Goal: Communication & Community: Answer question/provide support

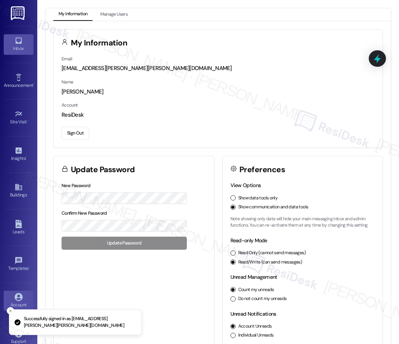
click at [15, 40] on icon at bounding box center [19, 41] width 8 height 8
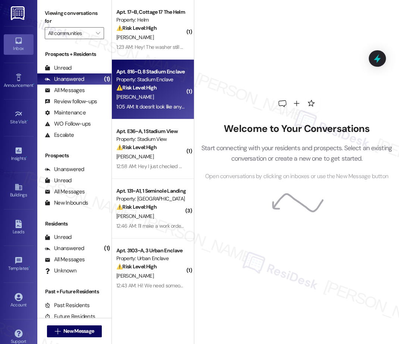
click at [135, 93] on div "[PERSON_NAME]" at bounding box center [151, 97] width 71 height 9
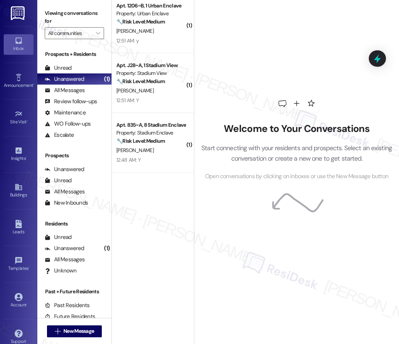
scroll to position [864, 0]
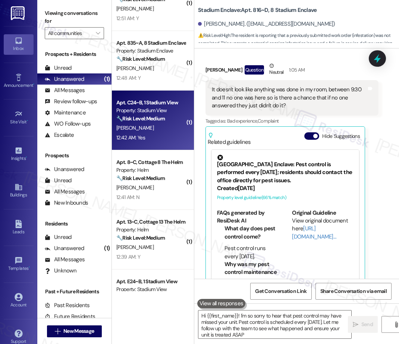
type textarea "Hi {{first_name}}! I'm so sorry to hear that pest control may have missed your …"
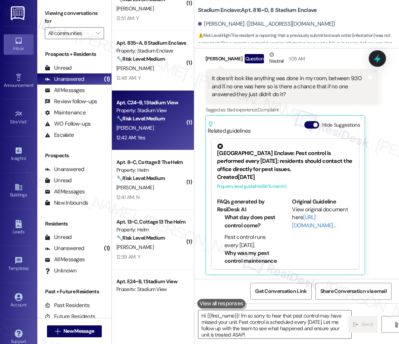
scroll to position [168, 0]
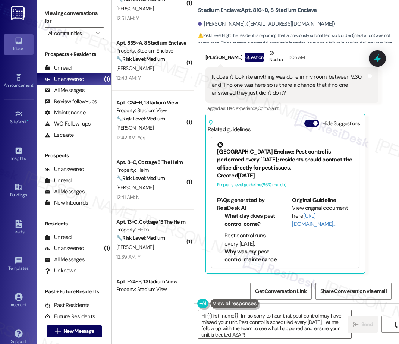
click at [161, 132] on div "[PERSON_NAME]" at bounding box center [151, 127] width 71 height 9
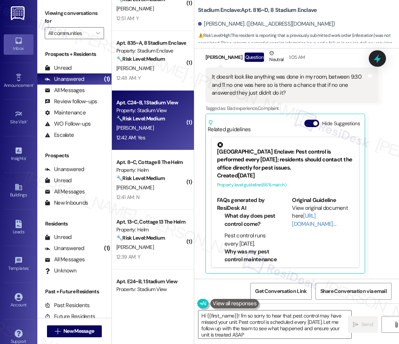
type textarea "Hi {{first_name}}! I'm so sorry to hear that pest control may have missed your …"
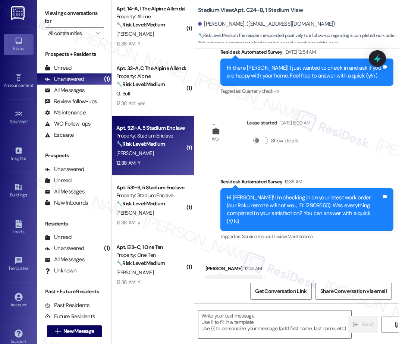
scroll to position [1257, 0]
click at [164, 156] on div "[PERSON_NAME]" at bounding box center [151, 152] width 71 height 9
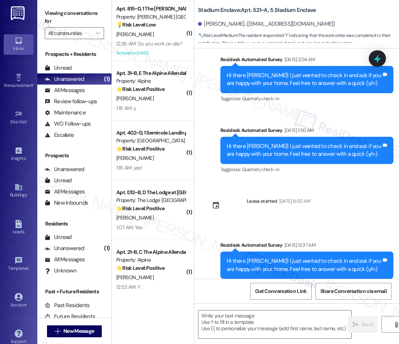
scroll to position [547, 0]
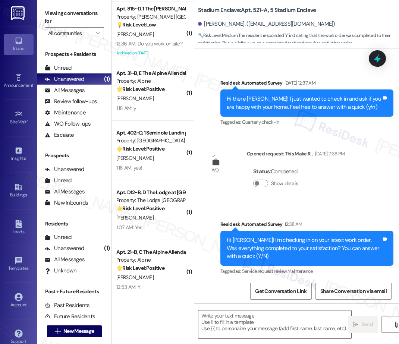
type textarea "Fetching suggested responses. Please feel free to read through the conversation…"
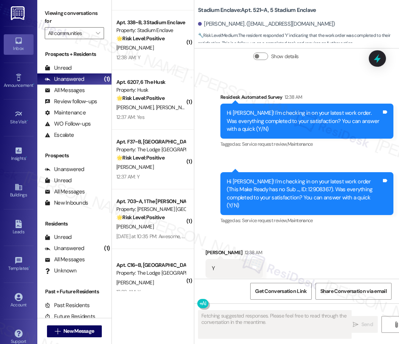
scroll to position [2454, 0]
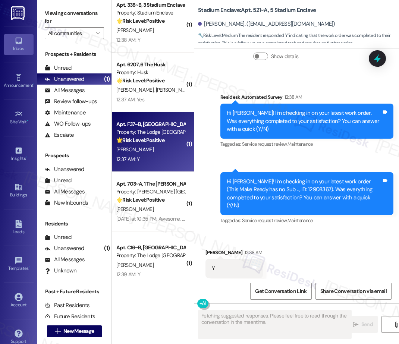
click at [166, 151] on div "[PERSON_NAME]" at bounding box center [151, 149] width 71 height 9
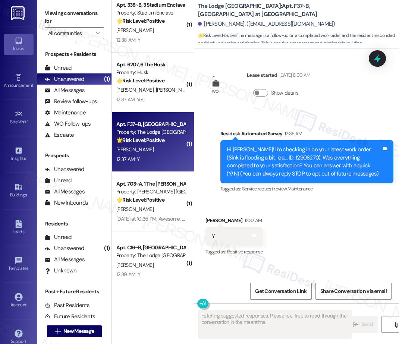
scroll to position [0, 0]
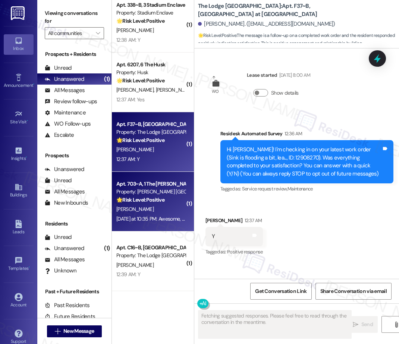
click at [166, 200] on div "🌟 Risk Level: Positive The resident is acknowledging the introduction of the Re…" at bounding box center [150, 200] width 69 height 8
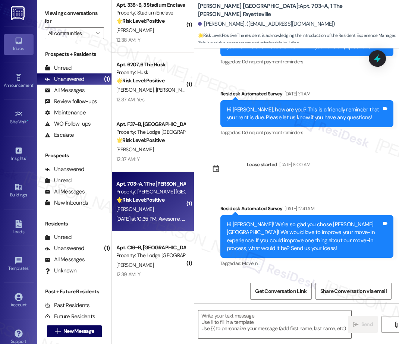
type textarea "Fetching suggested responses. Please feel free to read through the conversation…"
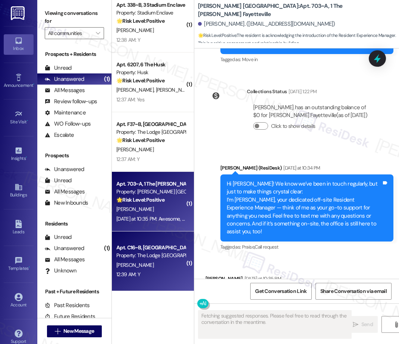
scroll to position [464, 0]
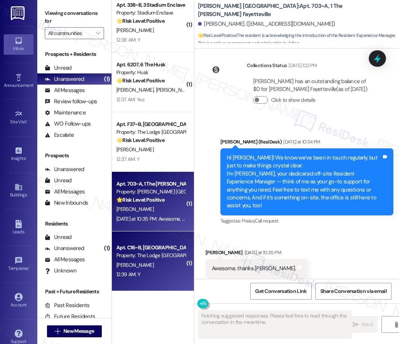
click at [148, 259] on div "Property: The Lodge [GEOGRAPHIC_DATA]" at bounding box center [150, 256] width 69 height 8
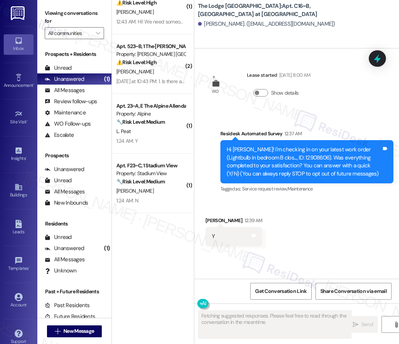
scroll to position [0, 0]
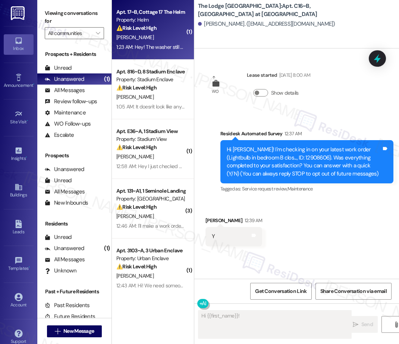
type textarea "Hi {{first_name}}! Thanks"
click at [150, 41] on div "[PERSON_NAME]" at bounding box center [151, 37] width 71 height 9
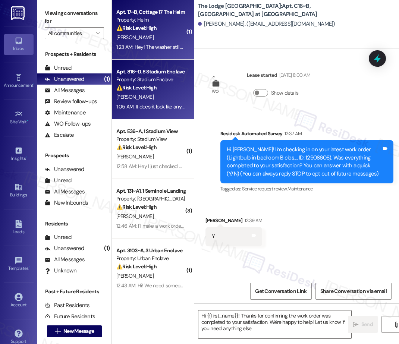
type textarea "Hi {{first_name}}! Thanks for confirming the work order was completed to your s…"
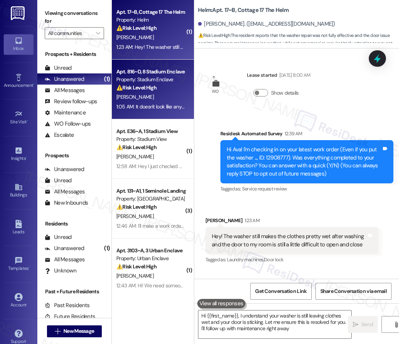
type textarea "Hi {{first_name}}, I understand your washer is still leaving clothes wet and yo…"
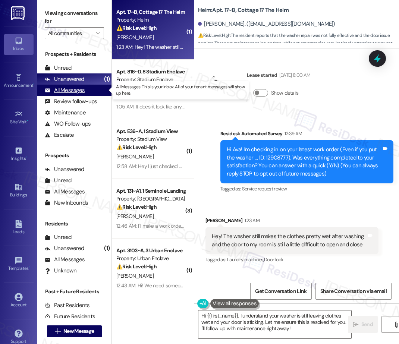
click at [71, 90] on div "All Messages" at bounding box center [65, 91] width 40 height 8
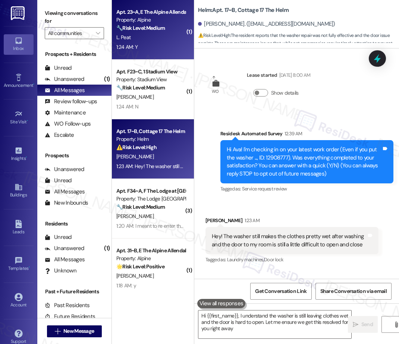
type textarea "Hi {{first_name}}, I understand the washer is still leaving clothes wet and the…"
click at [159, 41] on div "L. Peat" at bounding box center [151, 37] width 71 height 9
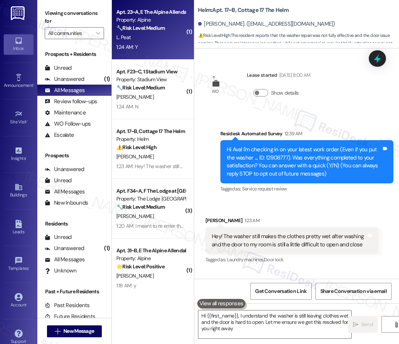
type textarea "Hi {{first_name}}, I understand the washer is still leaving clothes wet and the…"
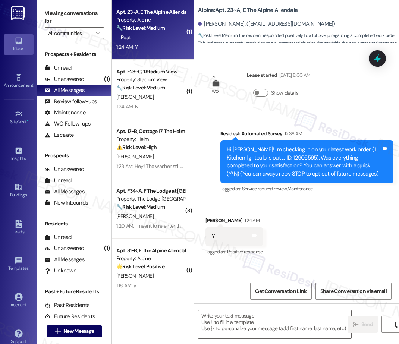
type textarea "Fetching suggested responses. Please feel free to read through the conversation…"
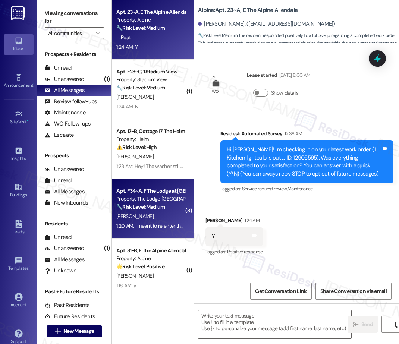
click at [161, 179] on div "Apt. F34~A, F The Lodge at [GEOGRAPHIC_DATA] Property: The Lodge Allendale 🔧 Ri…" at bounding box center [153, 209] width 82 height 60
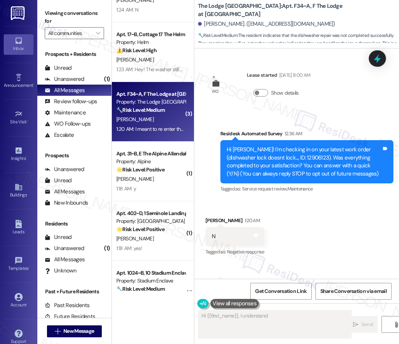
scroll to position [140, 0]
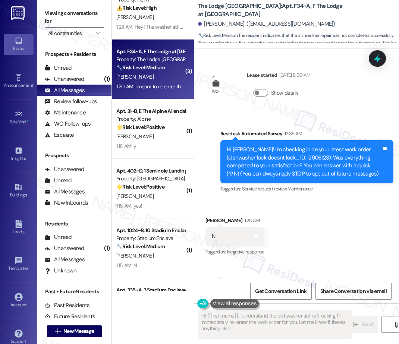
type textarea "Hi {{first_name}}, I understand the dishwasher still isn't locking. I'll immedi…"
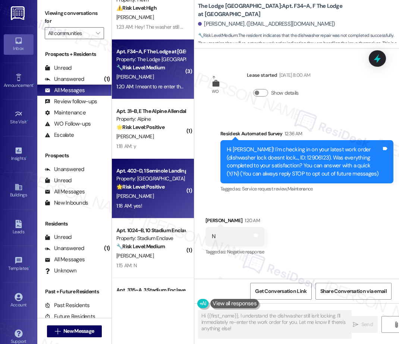
click at [166, 175] on div "Property: [GEOGRAPHIC_DATA]" at bounding box center [150, 179] width 69 height 8
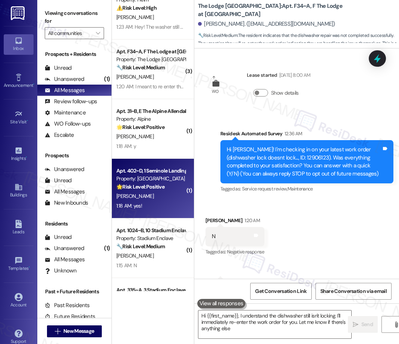
type textarea "Hi {{first_name}}, I understand the dishwasher still isn't locking. I'll immedi…"
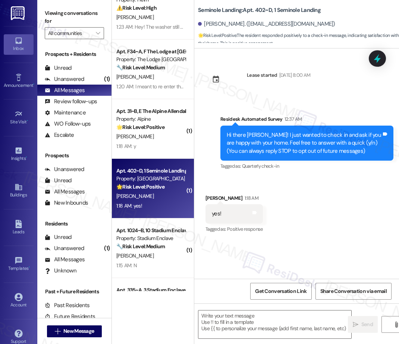
type textarea "Fetching suggested responses. Please feel free to read through the conversation…"
click at [96, 32] on icon "" at bounding box center [98, 33] width 4 height 6
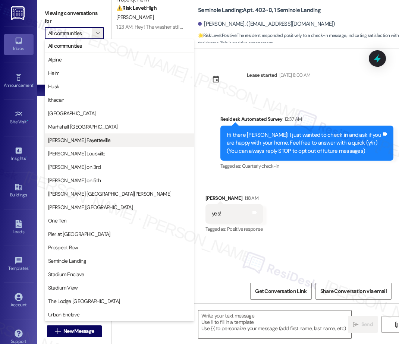
click at [90, 141] on span "[PERSON_NAME] Fayetteville" at bounding box center [79, 140] width 62 height 7
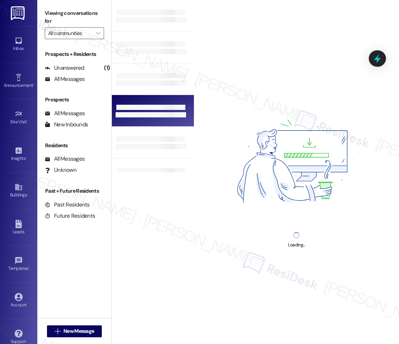
type input "[PERSON_NAME] Fayetteville"
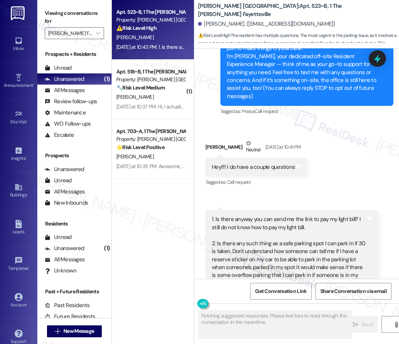
scroll to position [62, 0]
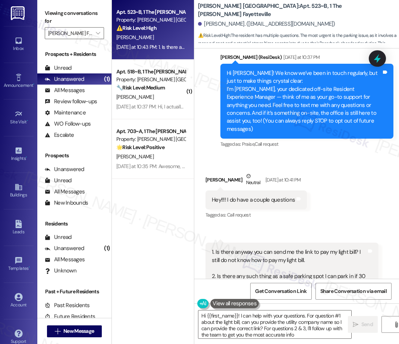
type textarea "Hi {{first_name}}! I can help with your questions. For question #1 about the li…"
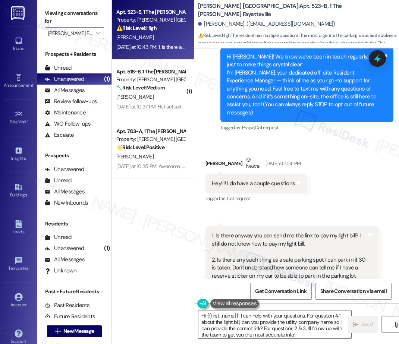
scroll to position [0, 0]
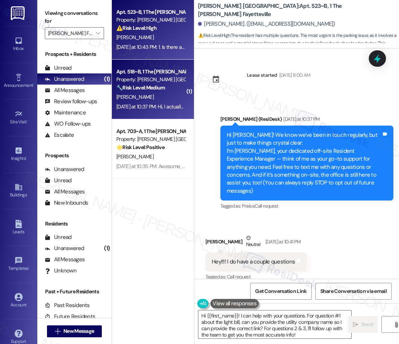
click at [174, 105] on div "[DATE] at 10:37 PM: Hi, I actually did have a question the drawer in my desk do…" at bounding box center [335, 106] width 439 height 7
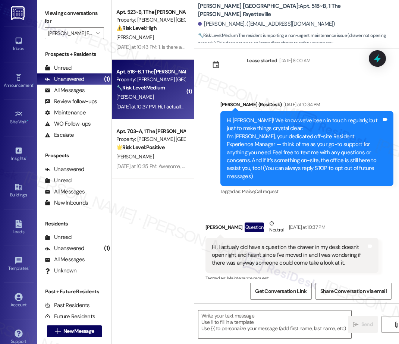
scroll to position [17, 0]
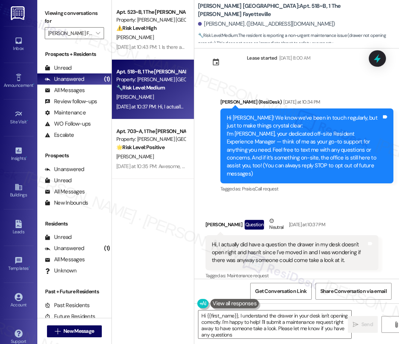
type textarea "Hi {{first_name}}, I understand the drawer in your desk isn't opening correctly…"
click at [97, 31] on icon "" at bounding box center [98, 33] width 4 height 6
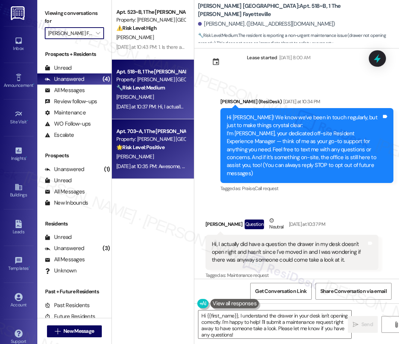
click at [168, 150] on div "🌟 Risk Level: Positive The resident is acknowledging the introduction of the Re…" at bounding box center [150, 148] width 69 height 8
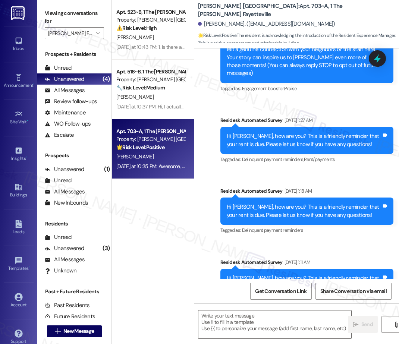
type textarea "Fetching suggested responses. Please feel free to read through the conversation…"
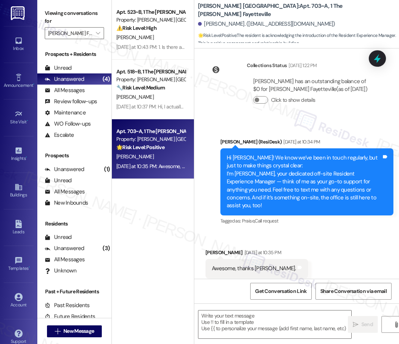
scroll to position [465, 0]
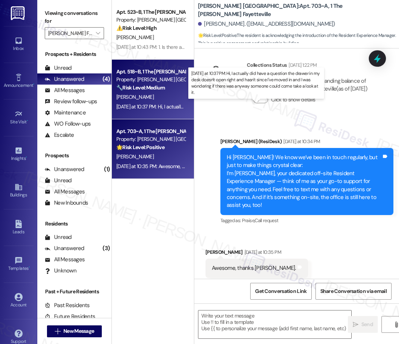
click at [167, 103] on div "[DATE] at 10:37 PM: Hi, I actually did have a question the drawer in my desk do…" at bounding box center [335, 106] width 439 height 7
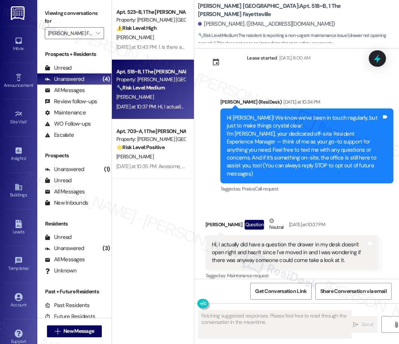
type textarea "Fetching suggested responses. Please feel free to read through the conversation…"
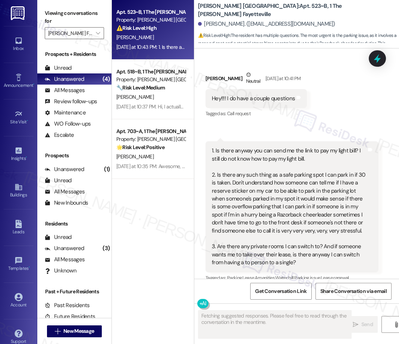
scroll to position [188, 0]
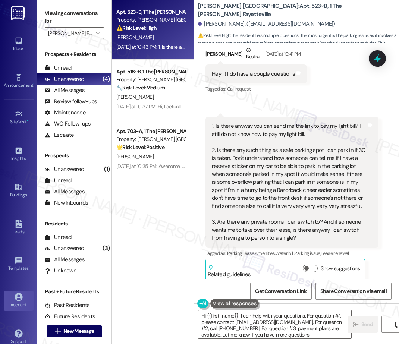
type textarea "Hi {{first_name}}! I can help with your questions. For question #1, please cont…"
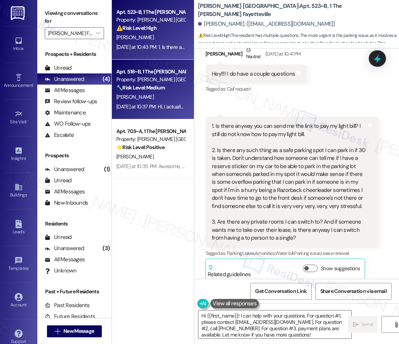
click at [169, 97] on div "[PERSON_NAME]" at bounding box center [151, 97] width 71 height 9
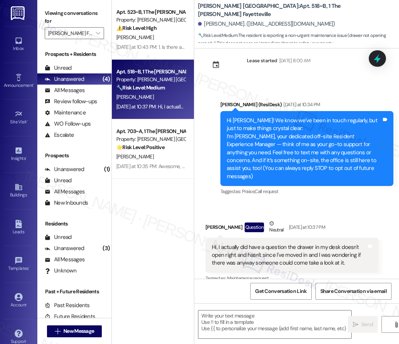
scroll to position [17, 0]
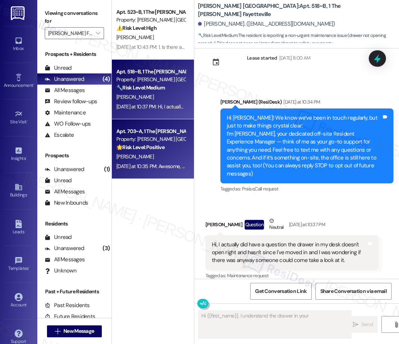
type textarea "Hi {{first_name}}, I understand the drawer in your desk"
click at [177, 143] on div "Property: [PERSON_NAME] [GEOGRAPHIC_DATA]" at bounding box center [150, 139] width 69 height 8
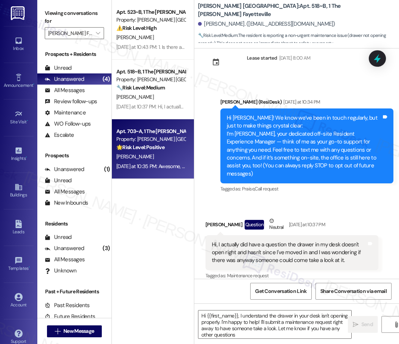
type textarea "Hi {{first_name}}, I understand the drawer in your desk isn't opening properly.…"
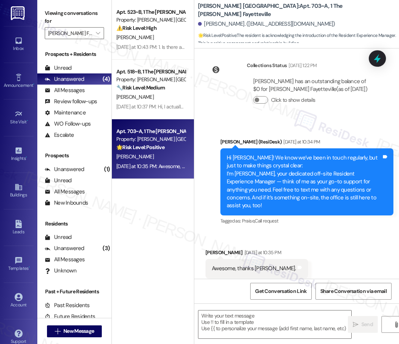
scroll to position [465, 0]
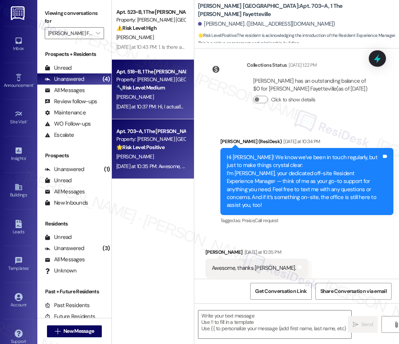
click at [165, 95] on div "[PERSON_NAME]" at bounding box center [151, 97] width 71 height 9
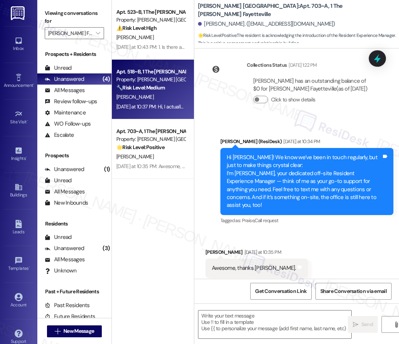
type textarea "Fetching suggested responses. Please feel free to read through the conversation…"
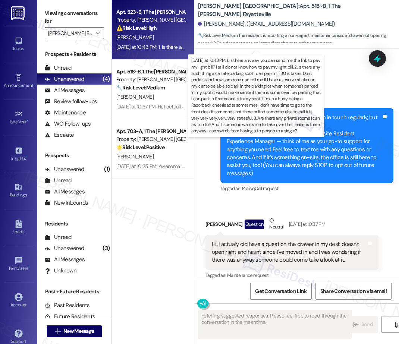
scroll to position [17, 0]
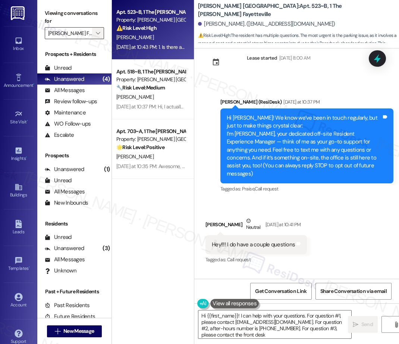
type textarea "Hi {{first_name}}! I can help with your questions. For question #1, please cont…"
click at [98, 32] on icon "" at bounding box center [98, 33] width 4 height 6
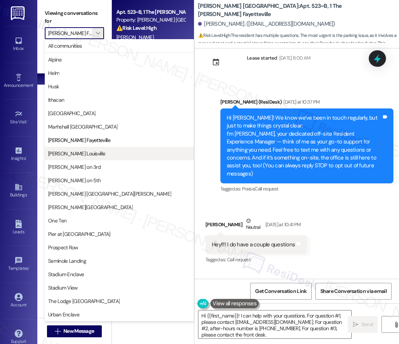
click at [90, 155] on span "[PERSON_NAME] Louisville" at bounding box center [119, 153] width 143 height 7
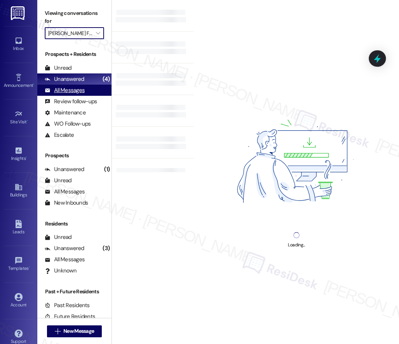
type input "[PERSON_NAME] Louisville"
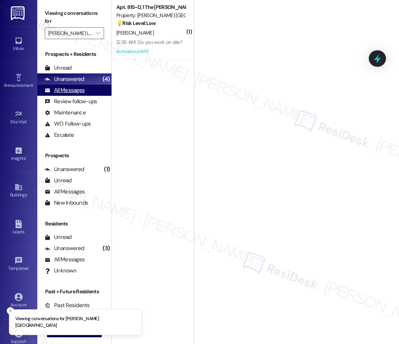
click at [75, 91] on div "All Messages" at bounding box center [65, 91] width 40 height 8
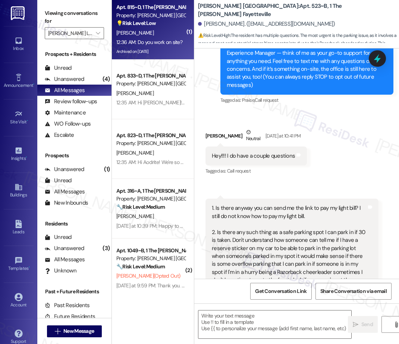
type textarea "Fetching suggested responses. Please feel free to read through the conversation…"
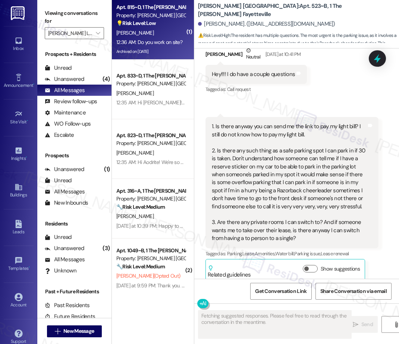
scroll to position [188, 0]
click at [171, 48] on div "Archived on [DATE]" at bounding box center [151, 51] width 71 height 9
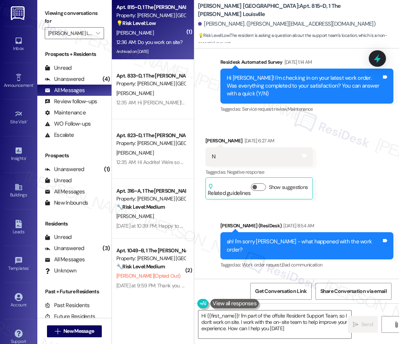
type textarea "Hi {{first_name}}! I'm part of the offsite Resident Support Team, so I don't wo…"
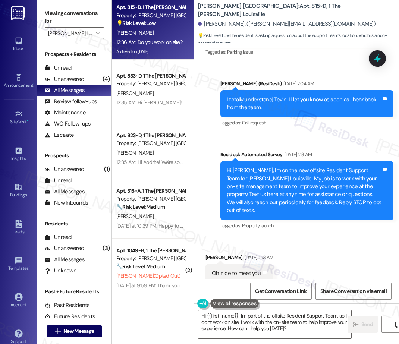
scroll to position [5160, 0]
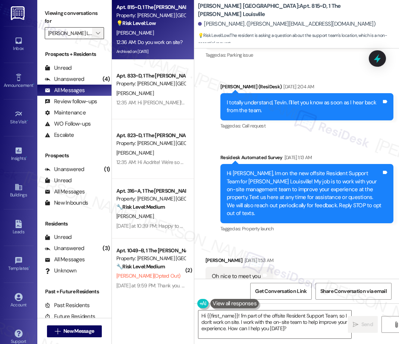
click at [96, 31] on span "" at bounding box center [97, 33] width 7 height 12
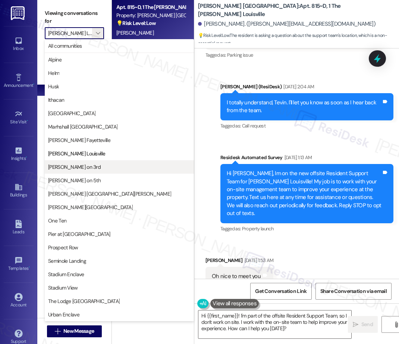
click at [87, 168] on span "[PERSON_NAME] on 3rd" at bounding box center [119, 166] width 143 height 7
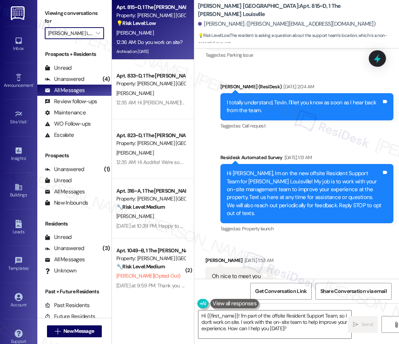
type input "[PERSON_NAME] on 3rd"
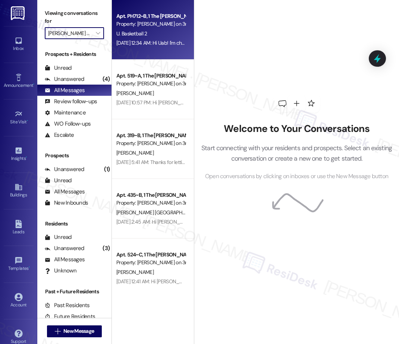
click at [154, 38] on div "[DATE] 12:34 AM: Hi Uab! I'm checking in on your latest work order (When new fl…" at bounding box center [151, 42] width 71 height 9
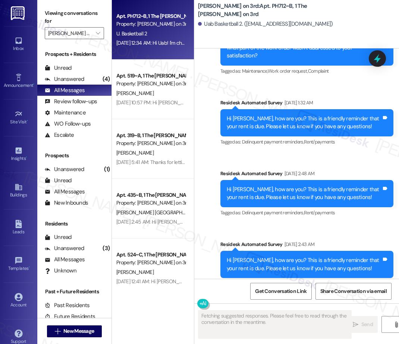
scroll to position [1188, 0]
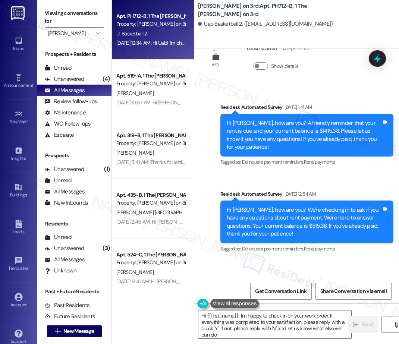
type textarea "Hi {{first_name}}! I'm happy to check in on your work order. If everything was …"
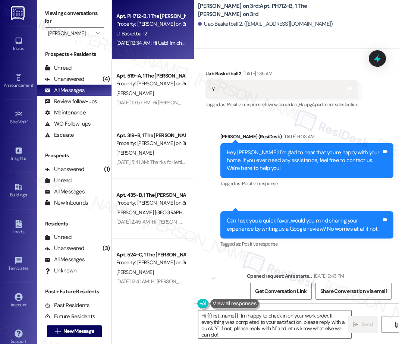
scroll to position [190, 0]
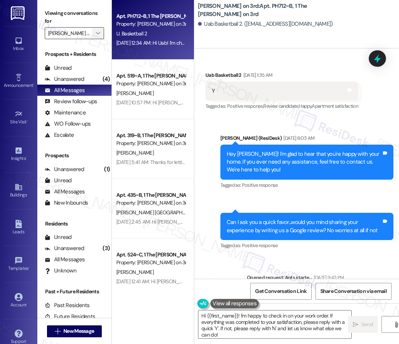
click at [96, 31] on icon "" at bounding box center [98, 33] width 4 height 6
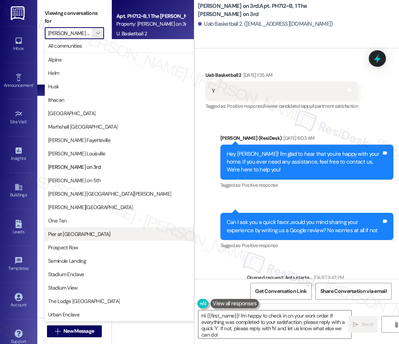
click at [72, 235] on span "Pier at [GEOGRAPHIC_DATA]" at bounding box center [79, 234] width 62 height 7
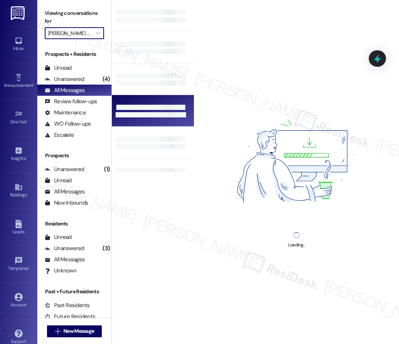
type input "Pier at [GEOGRAPHIC_DATA]"
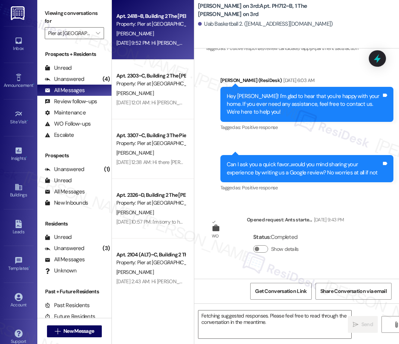
click at [169, 40] on div "[DATE] 9:52 PM: Hi [PERSON_NAME], thanks for checking in! I'll find out if towi…" at bounding box center [319, 43] width 406 height 7
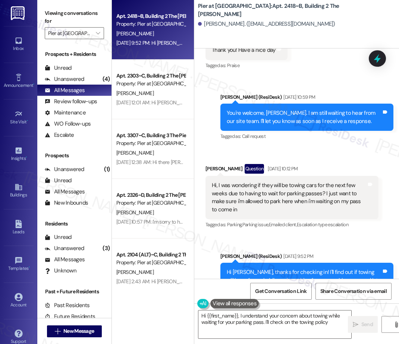
scroll to position [3932, 0]
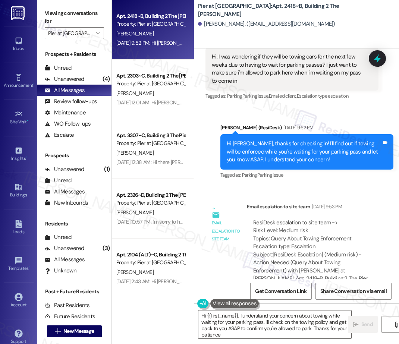
type textarea "Hi {{first_name}}, I understand your concern about towing while waiting for you…"
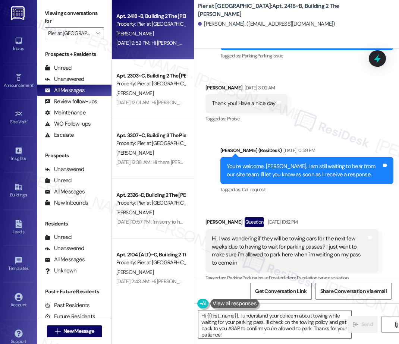
scroll to position [3720, 0]
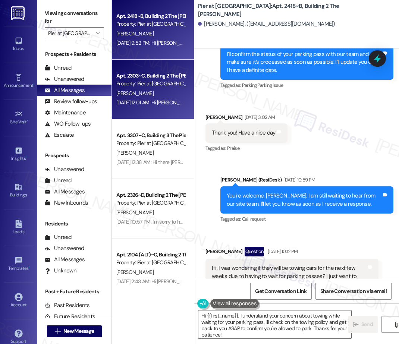
click at [137, 79] on div "Apt. 2303~C, Building 2 The [PERSON_NAME]" at bounding box center [150, 76] width 69 height 8
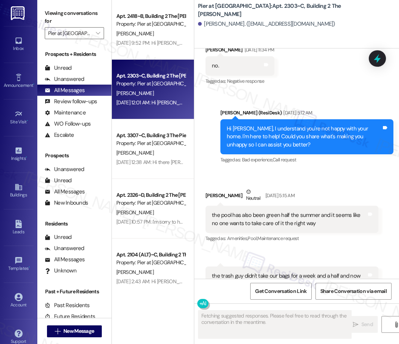
scroll to position [501, 0]
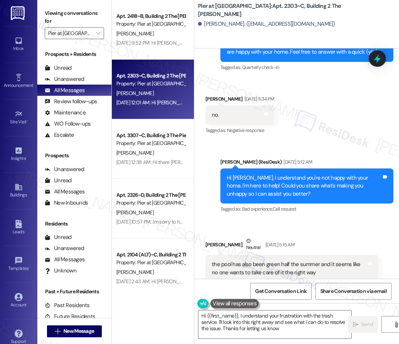
type textarea "Hi {{first_name}}, I understand your frustration with the trash service. I'll l…"
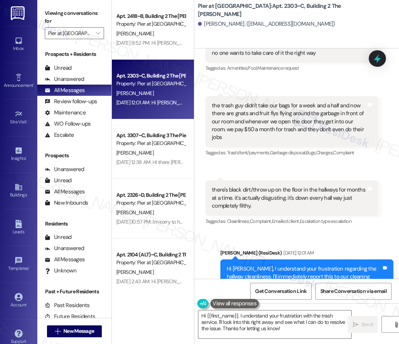
scroll to position [861, 0]
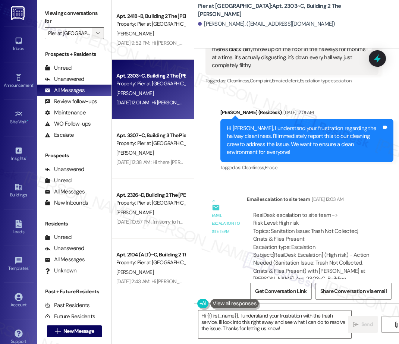
click at [98, 32] on icon "" at bounding box center [98, 33] width 4 height 6
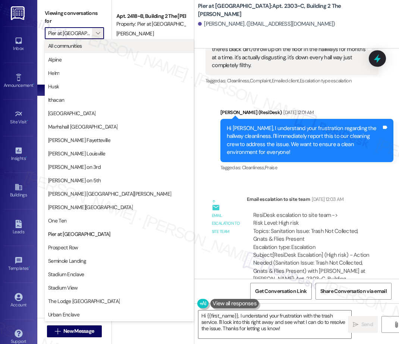
click at [90, 47] on span "All communities" at bounding box center [119, 45] width 143 height 7
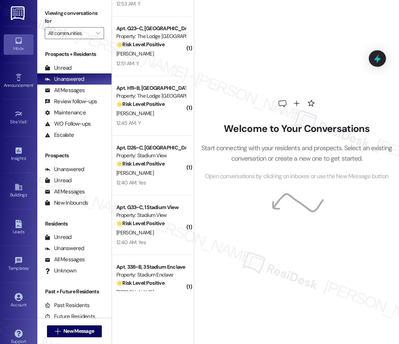
scroll to position [2454, 0]
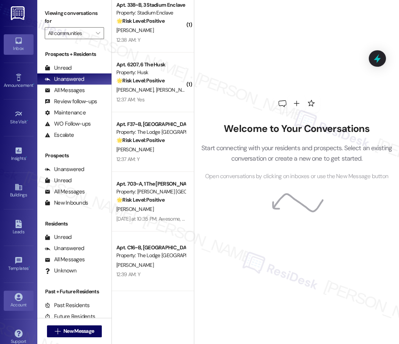
click at [15, 300] on icon at bounding box center [19, 297] width 8 height 8
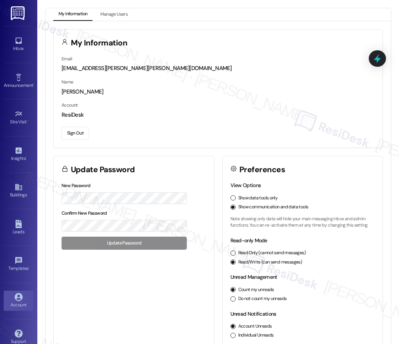
click at [78, 134] on button "Sign Out" at bounding box center [76, 133] width 28 height 13
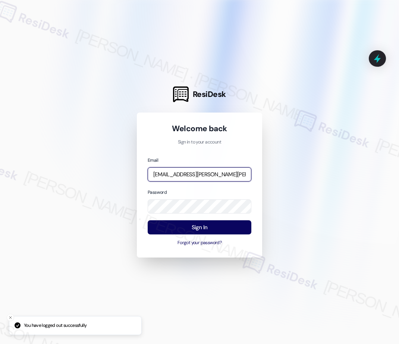
click at [215, 173] on input "[EMAIL_ADDRESS][PERSON_NAME][PERSON_NAME][PERSON_NAME][DOMAIN_NAME]" at bounding box center [200, 175] width 104 height 15
type input "\"
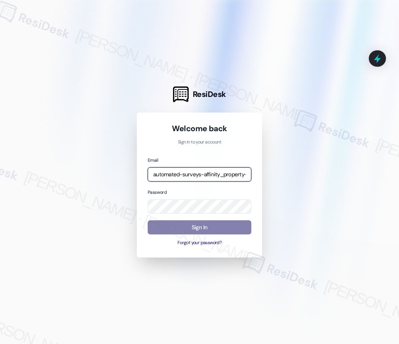
type input "automated-surveys-affinity_property-resen.two@affinity_[DOMAIN_NAME]"
